Goal: Task Accomplishment & Management: Manage account settings

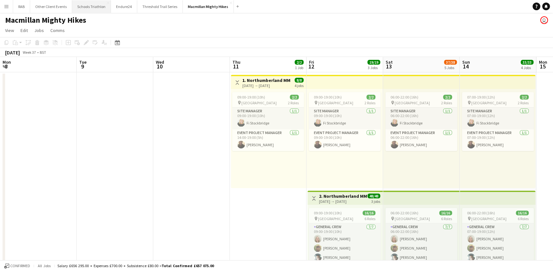
scroll to position [0, 225]
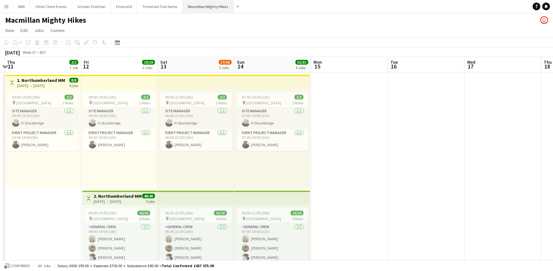
click at [199, 4] on button "Macmillan Mighty Hikes Close" at bounding box center [208, 6] width 51 height 12
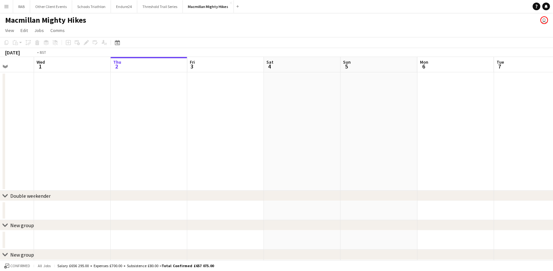
scroll to position [0, 181]
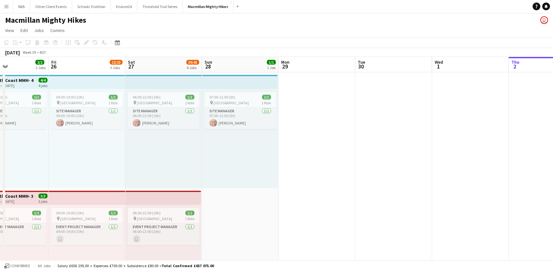
drag, startPoint x: 95, startPoint y: 65, endPoint x: 399, endPoint y: 74, distance: 303.5
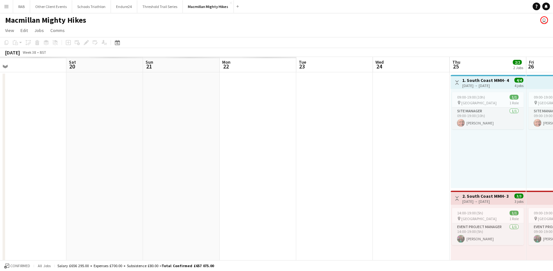
drag, startPoint x: 56, startPoint y: 77, endPoint x: 342, endPoint y: 79, distance: 285.8
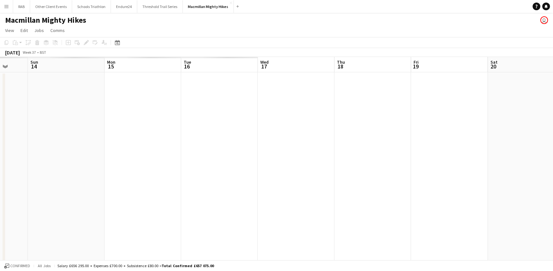
drag, startPoint x: 201, startPoint y: 64, endPoint x: 262, endPoint y: 60, distance: 61.3
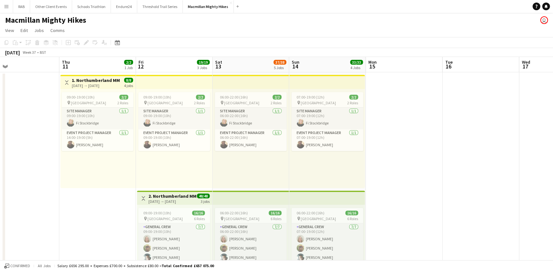
scroll to position [0, 169]
drag, startPoint x: 116, startPoint y: 61, endPoint x: 333, endPoint y: 58, distance: 217.2
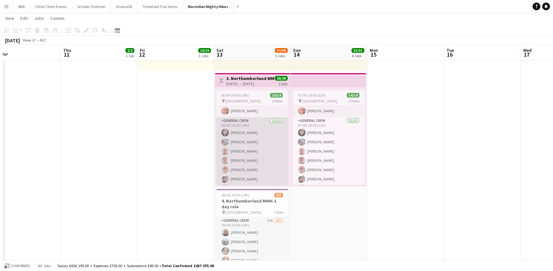
scroll to position [58, 0]
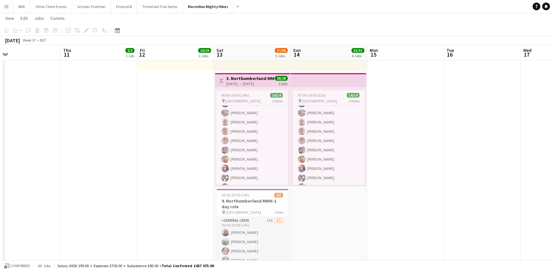
click at [251, 78] on h3 "3. Northumberland MMH- 2 day role" at bounding box center [250, 79] width 48 height 6
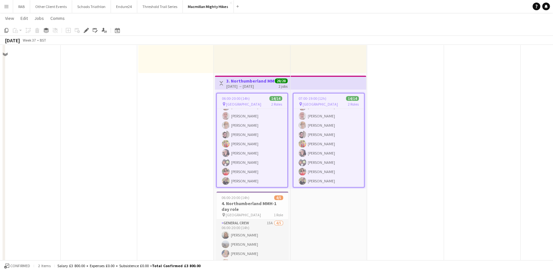
scroll to position [349, 0]
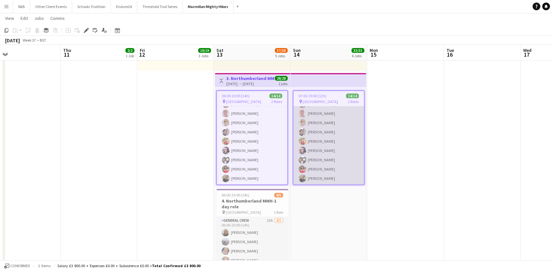
click at [328, 128] on app-card-role "General Crew [DATE] 07:00-19:00 (12h) [PERSON_NAME] [PERSON_NAME] [PERSON_NAME]…" at bounding box center [328, 127] width 70 height 115
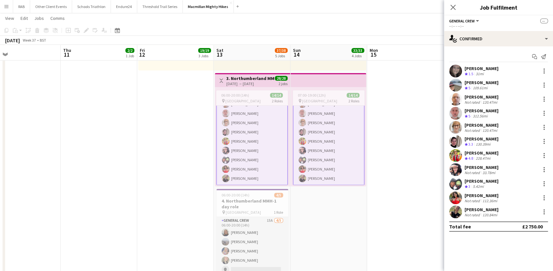
click at [486, 138] on div "[PERSON_NAME]" at bounding box center [481, 139] width 34 height 6
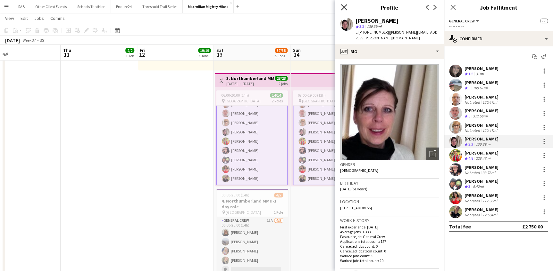
click at [343, 6] on icon at bounding box center [344, 7] width 6 height 6
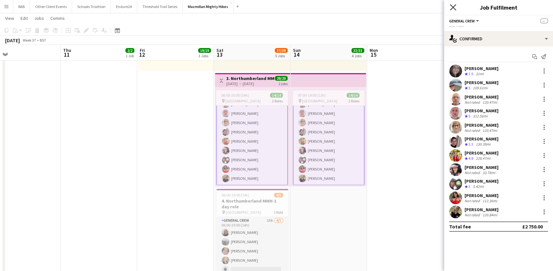
click at [452, 7] on icon at bounding box center [452, 7] width 6 height 6
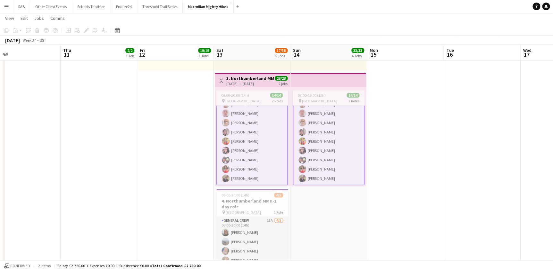
click at [422, 147] on app-date-cell at bounding box center [405, 6] width 77 height 567
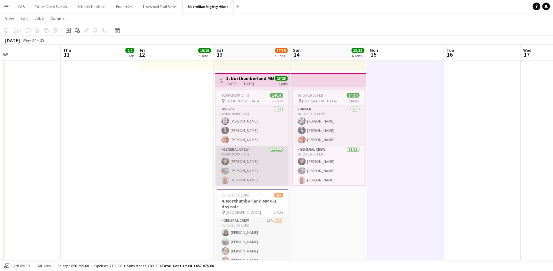
scroll to position [29, 0]
